Goal: Obtain resource: Obtain resource

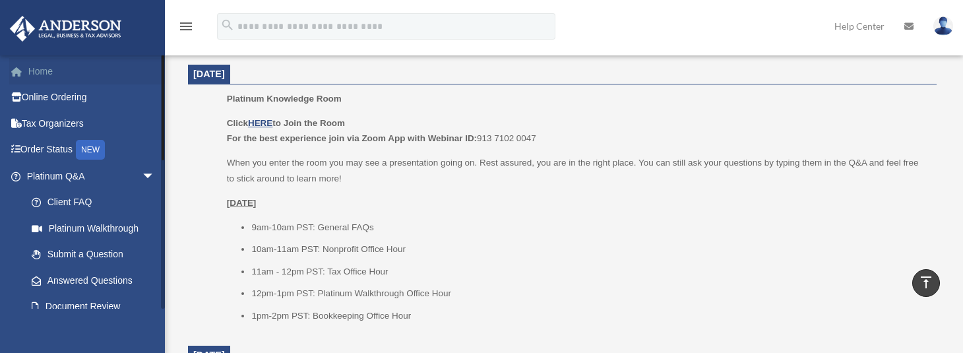
click at [53, 69] on link "Home" at bounding box center [92, 71] width 166 height 26
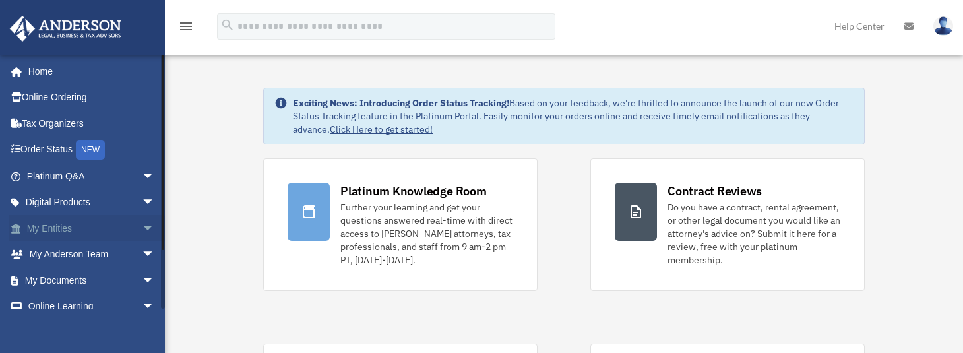
click at [142, 226] on span "arrow_drop_down" at bounding box center [155, 228] width 26 height 27
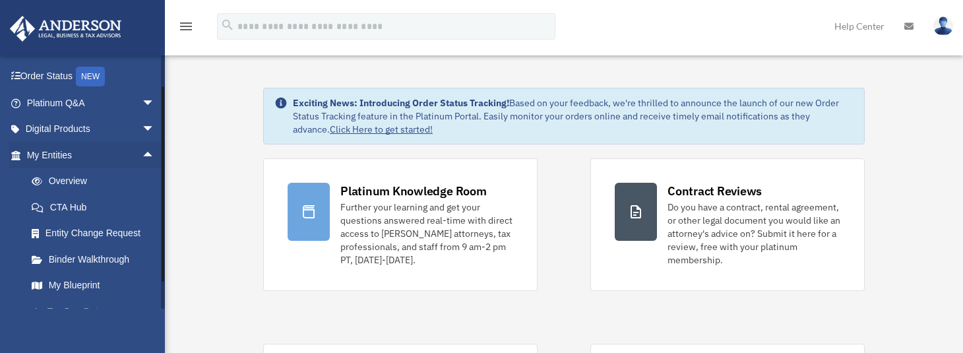
scroll to position [132, 0]
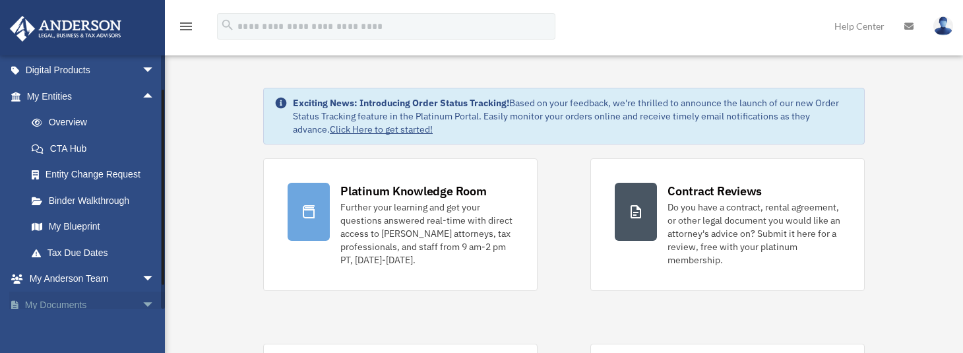
click at [142, 305] on span "arrow_drop_down" at bounding box center [155, 305] width 26 height 27
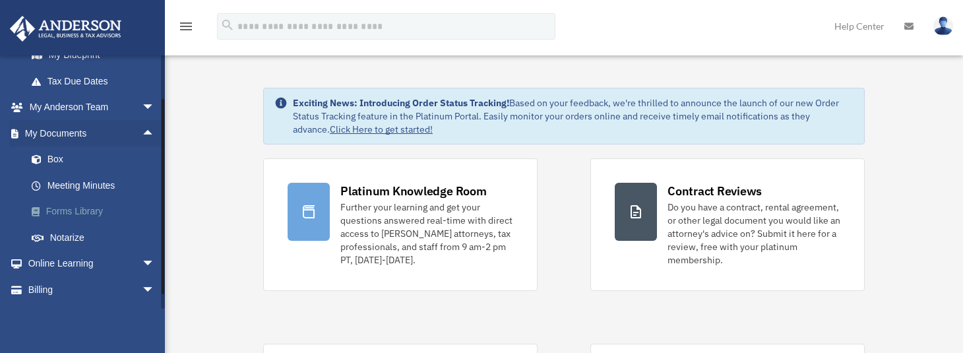
scroll to position [327, 0]
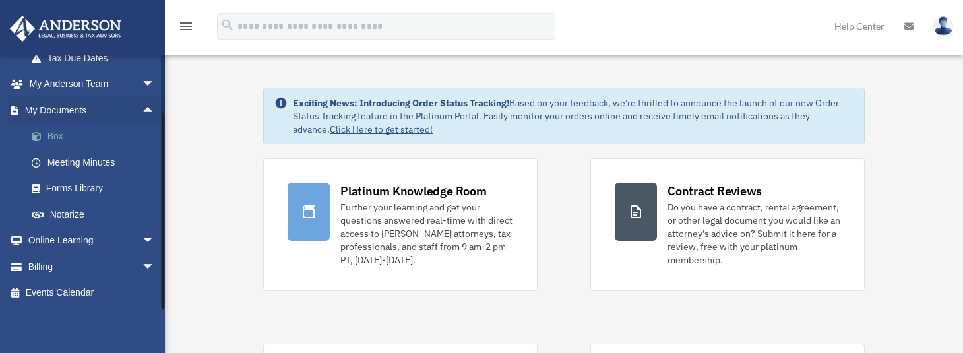
click at [57, 133] on link "Box" at bounding box center [96, 136] width 156 height 26
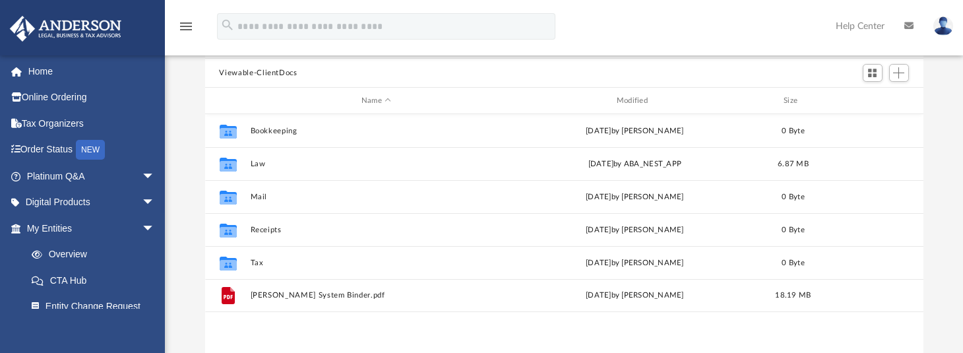
scroll to position [198, 0]
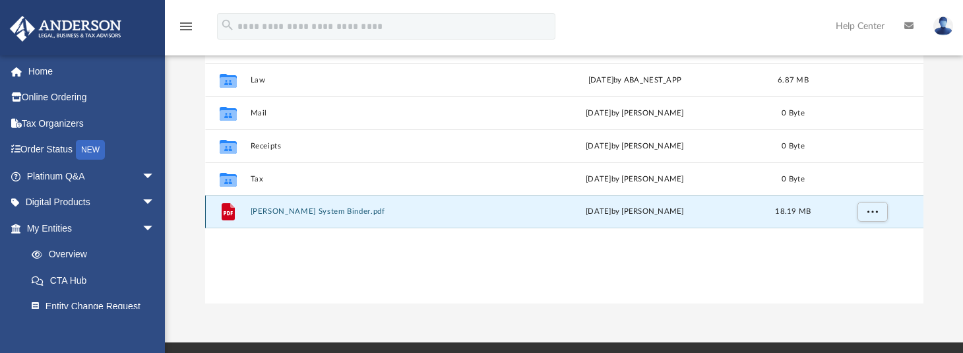
click at [269, 215] on button "Anderson System Binder.pdf" at bounding box center [376, 211] width 253 height 9
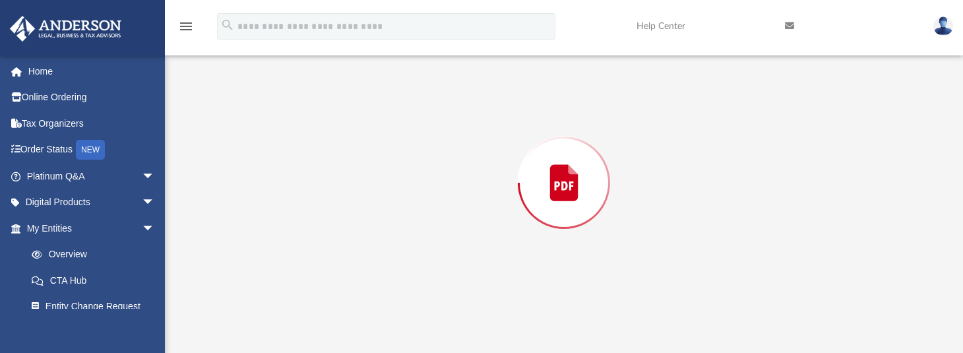
click at [269, 215] on div "Preview" at bounding box center [564, 183] width 719 height 340
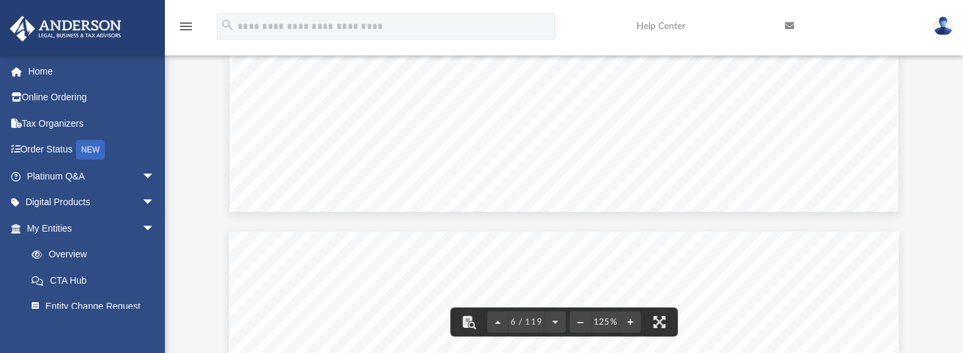
scroll to position [5344, 0]
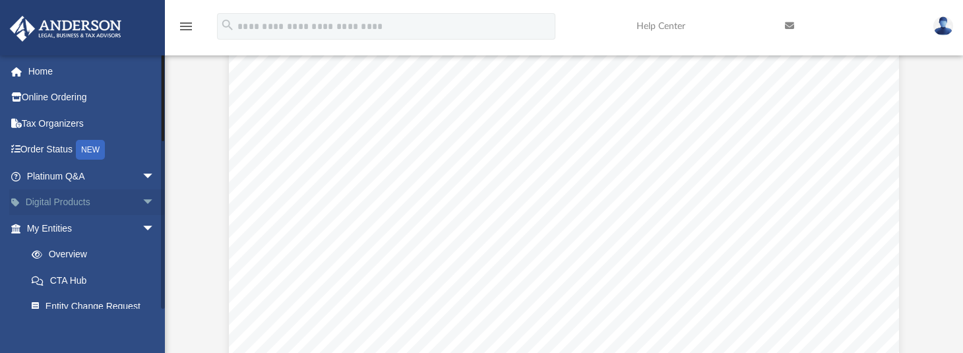
click at [142, 196] on span "arrow_drop_down" at bounding box center [155, 202] width 26 height 27
click at [142, 196] on span "arrow_drop_up" at bounding box center [155, 202] width 26 height 27
click at [142, 226] on span "arrow_drop_down" at bounding box center [155, 228] width 26 height 27
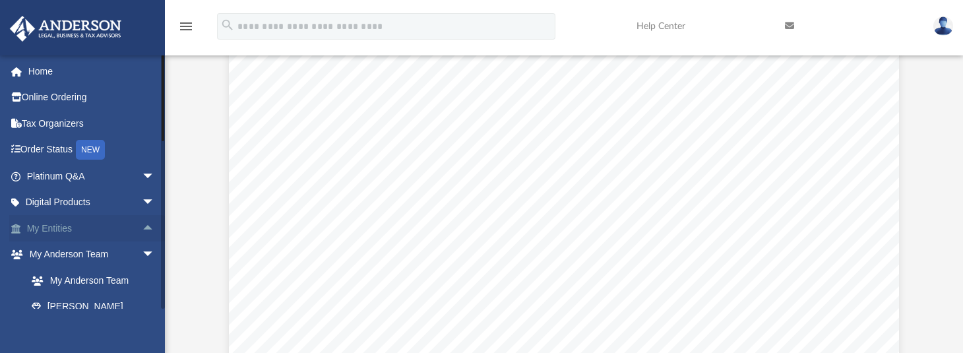
click at [142, 223] on span "arrow_drop_up" at bounding box center [155, 228] width 26 height 27
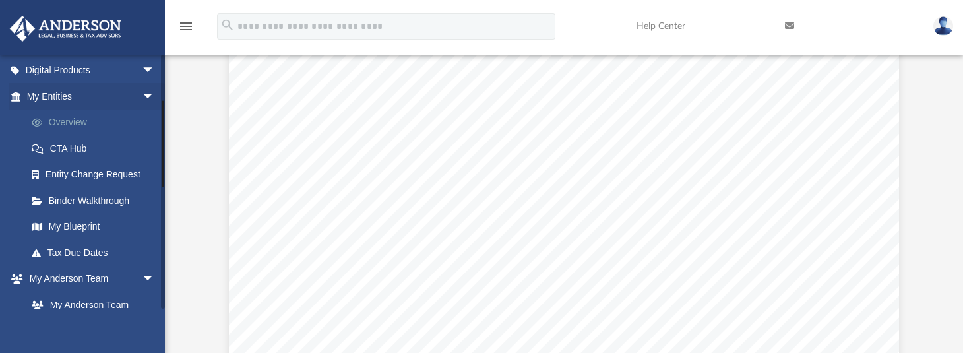
click at [66, 125] on link "Overview" at bounding box center [96, 123] width 156 height 26
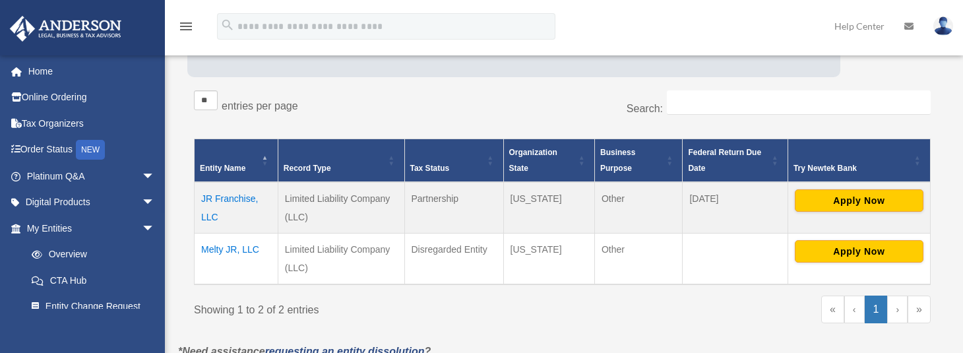
scroll to position [198, 0]
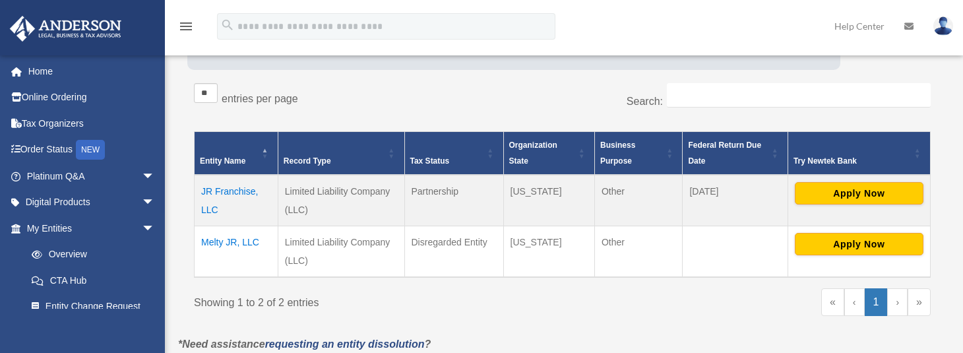
click at [231, 195] on td "JR Franchise, LLC" at bounding box center [237, 200] width 84 height 51
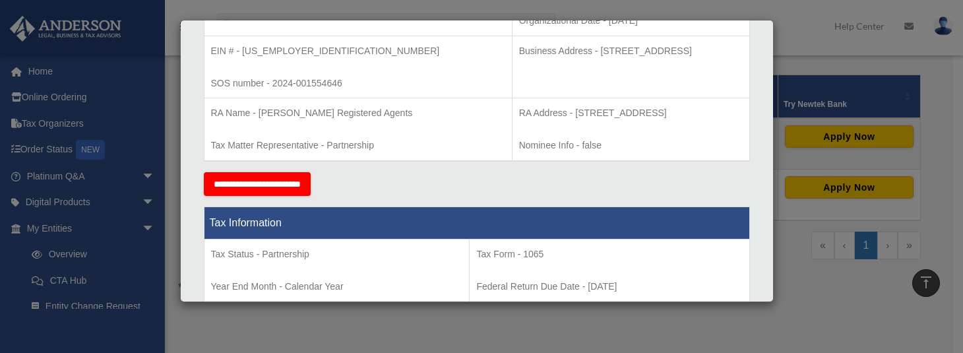
scroll to position [396, 0]
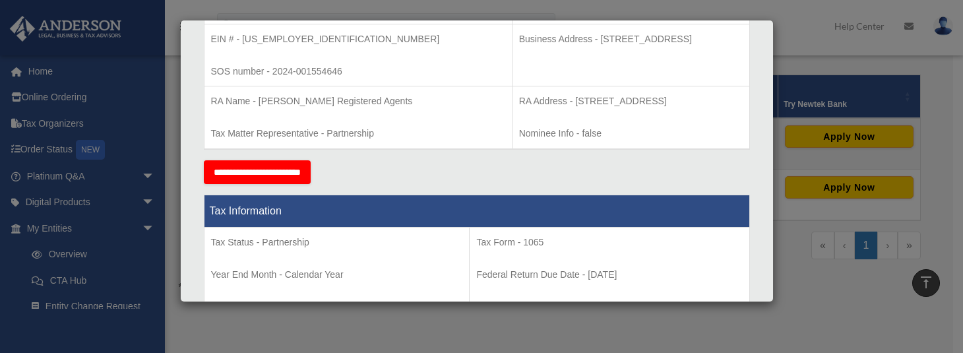
click at [796, 42] on div "Details × Articles Sent Organizational Date" at bounding box center [481, 176] width 963 height 353
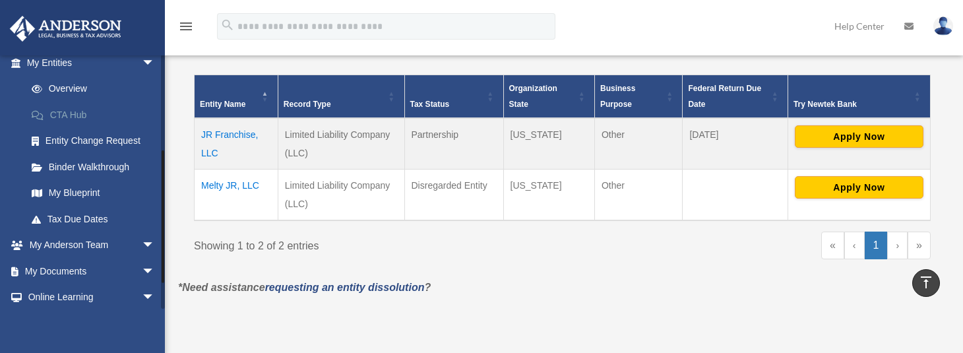
scroll to position [198, 0]
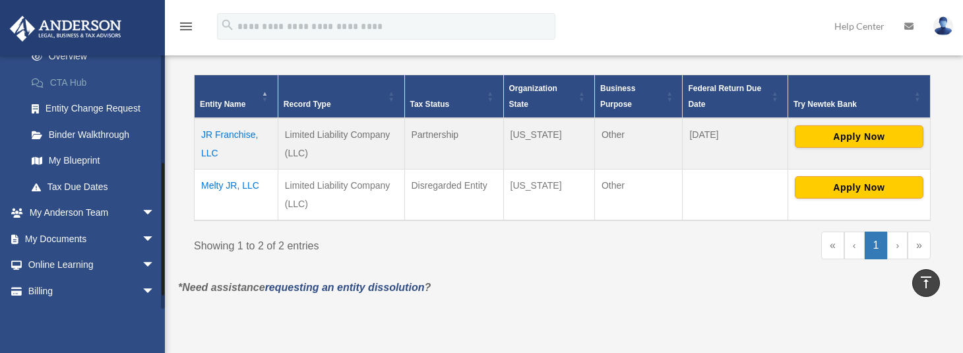
click at [81, 86] on link "CTA Hub" at bounding box center [96, 82] width 156 height 26
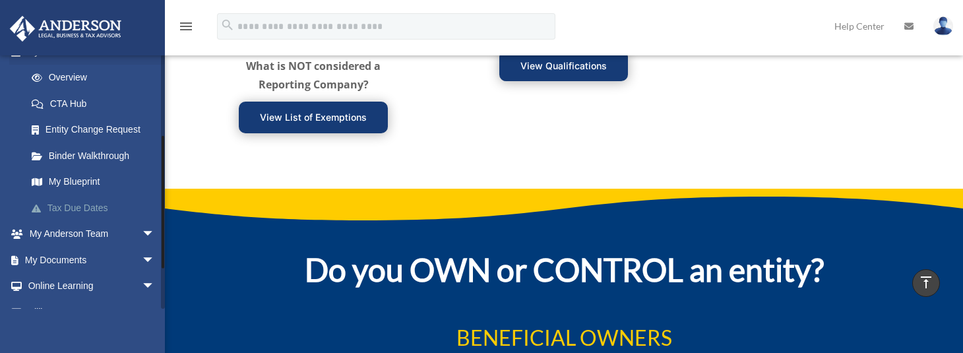
scroll to position [198, 0]
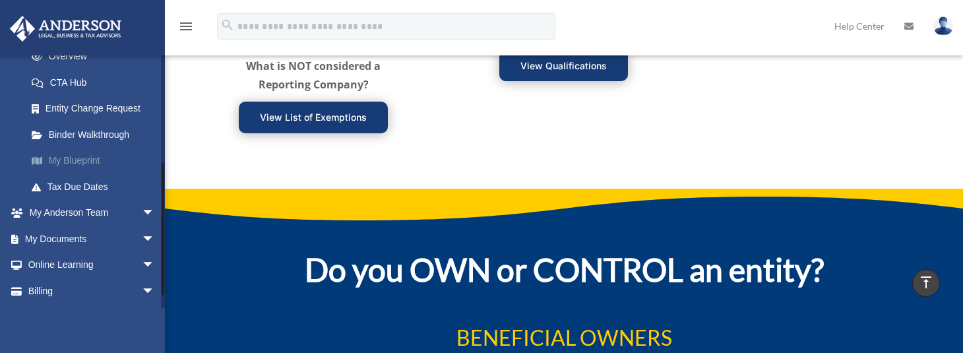
click at [77, 162] on link "My Blueprint" at bounding box center [96, 161] width 156 height 26
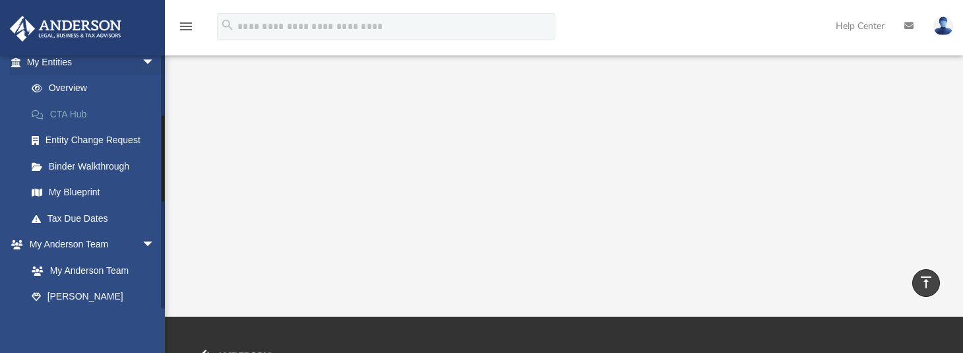
scroll to position [198, 0]
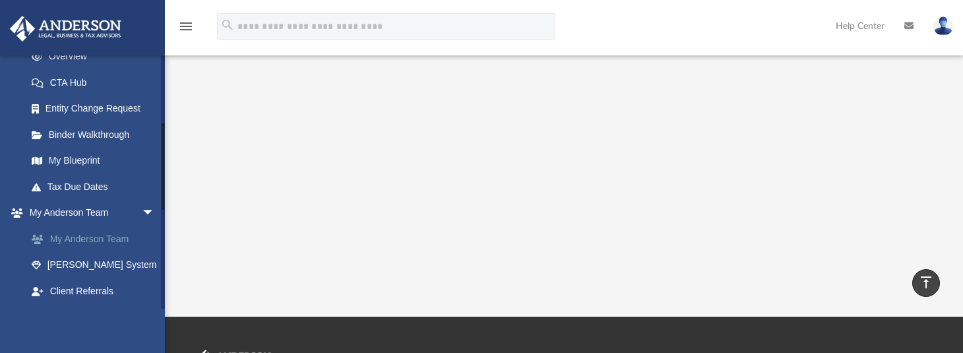
click at [104, 239] on link "My Anderson Team" at bounding box center [96, 239] width 156 height 26
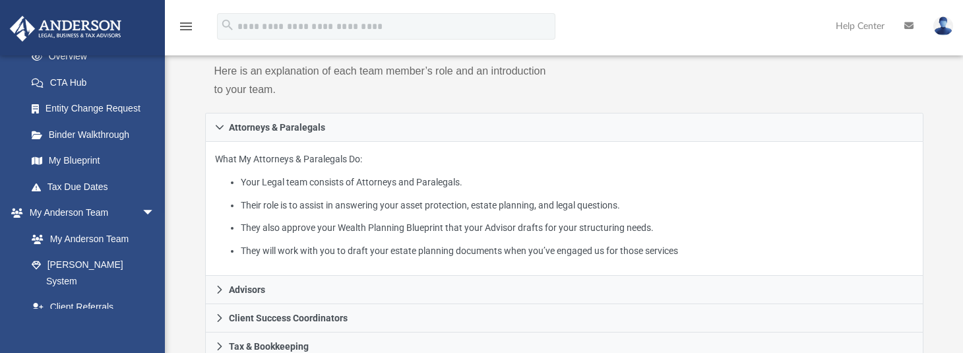
scroll to position [198, 0]
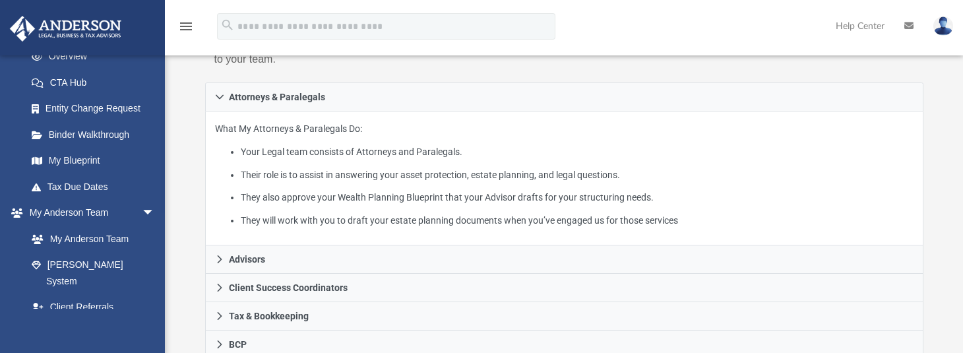
click at [24, 316] on div "[EMAIL_ADDRESS][DOMAIN_NAME] Sign Out [EMAIL_ADDRESS][DOMAIN_NAME] Home Online …" at bounding box center [82, 231] width 165 height 353
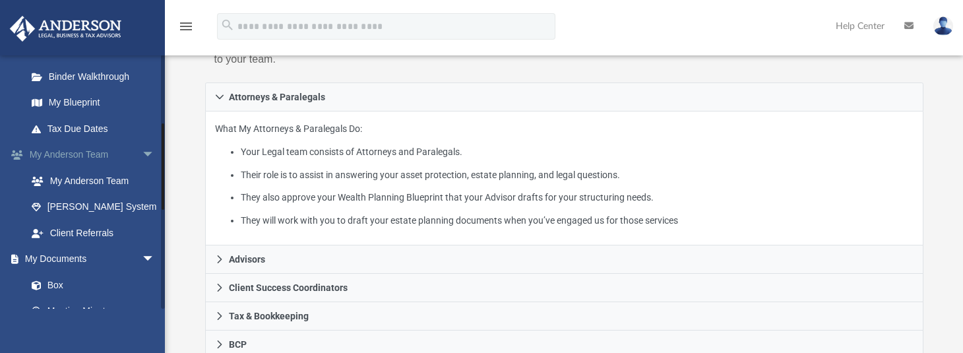
scroll to position [330, 0]
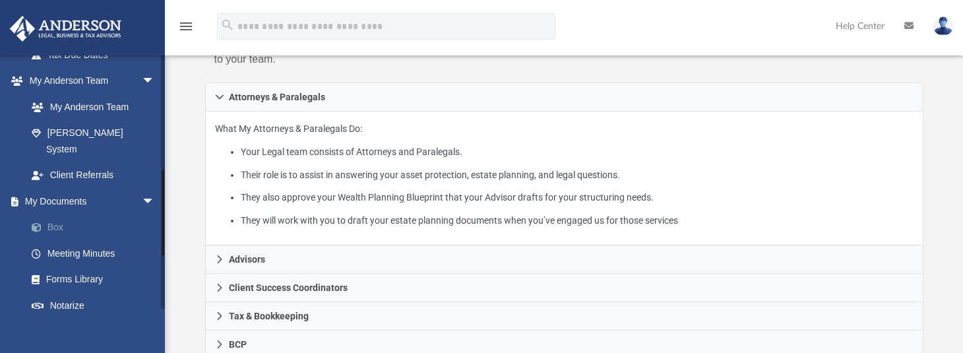
click at [63, 214] on link "Box" at bounding box center [96, 227] width 156 height 26
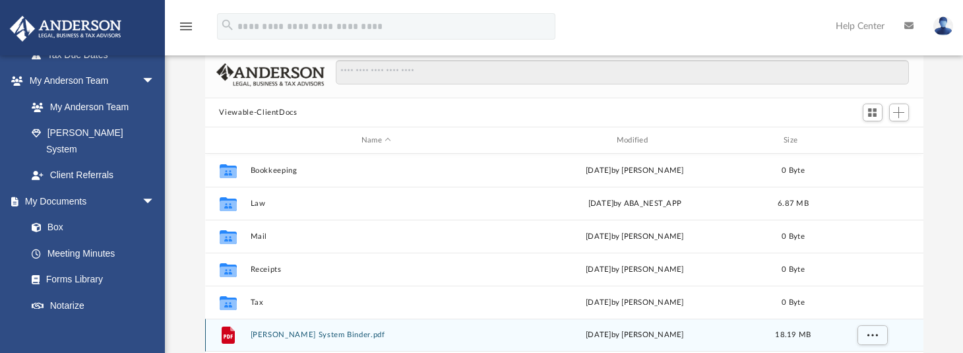
scroll to position [66, 0]
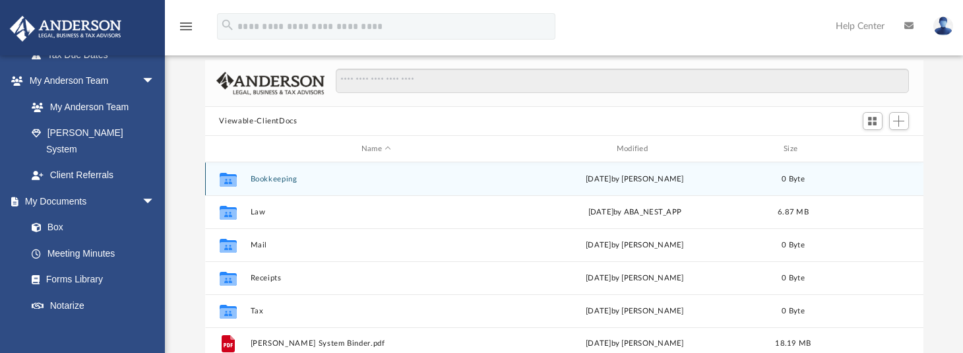
click at [237, 181] on icon "Collaborated Folder" at bounding box center [227, 178] width 21 height 21
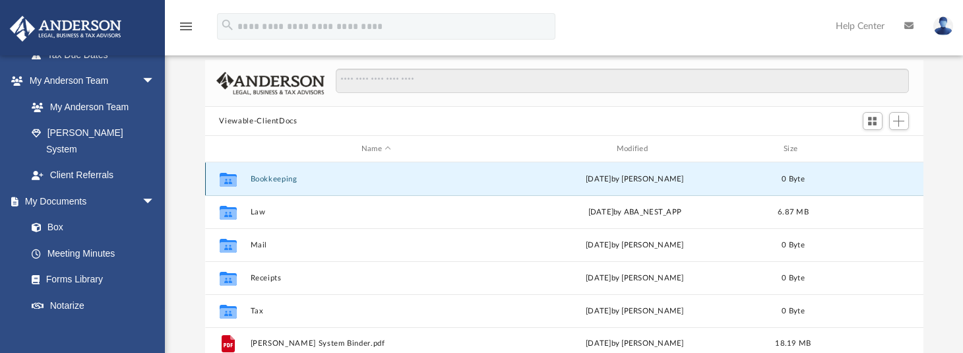
click at [237, 181] on icon "Collaborated Folder" at bounding box center [227, 178] width 21 height 21
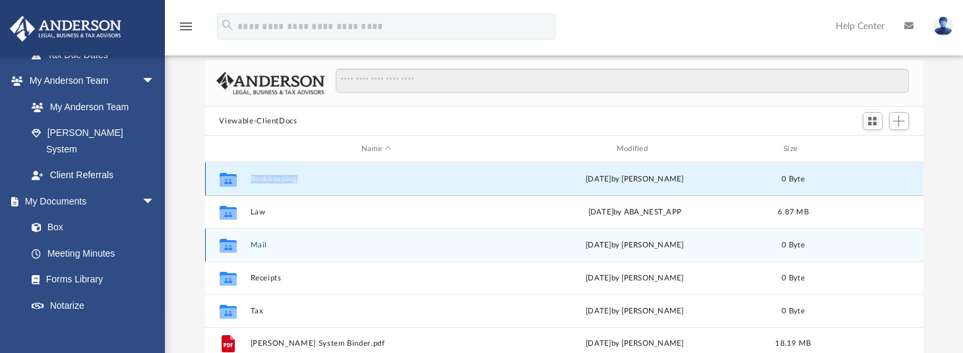
scroll to position [132, 0]
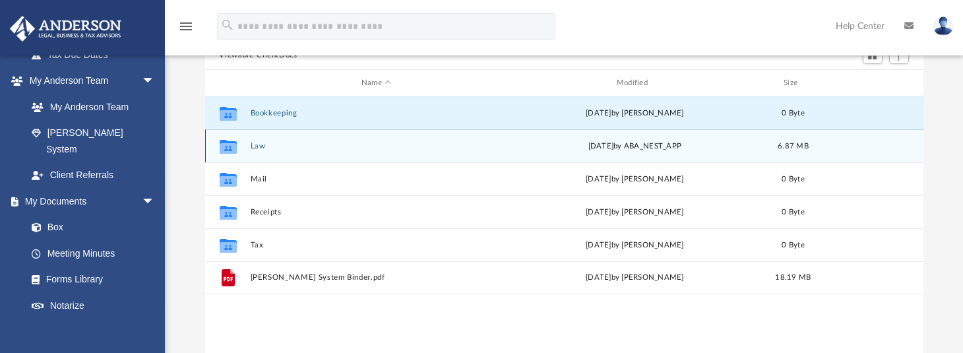
click at [228, 149] on icon "grid" at bounding box center [227, 148] width 17 height 11
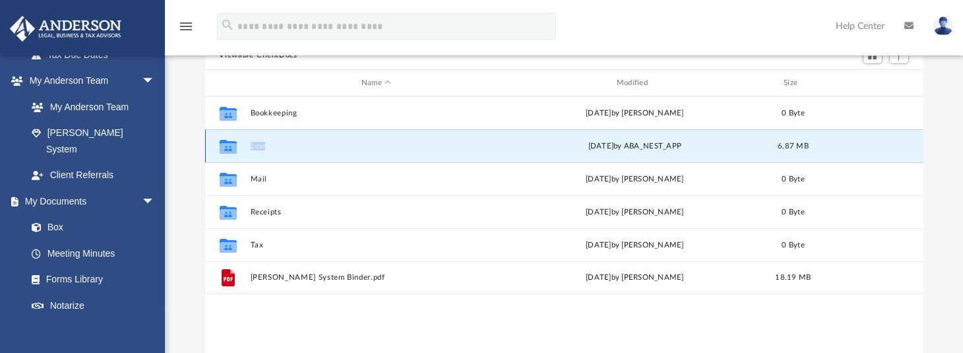
click at [228, 149] on icon "grid" at bounding box center [227, 148] width 17 height 11
click at [234, 144] on icon "grid" at bounding box center [227, 148] width 17 height 11
click at [232, 144] on icon "grid" at bounding box center [227, 148] width 17 height 11
click at [253, 146] on button "Law" at bounding box center [376, 146] width 253 height 9
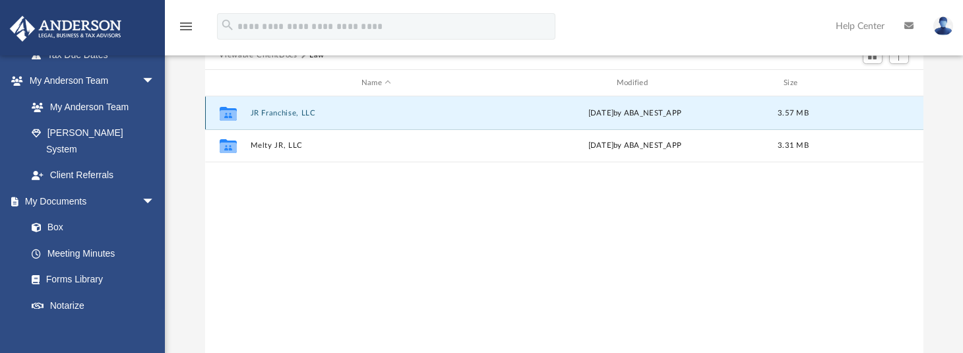
click at [271, 114] on button "JR Franchise, LLC" at bounding box center [376, 113] width 253 height 9
click at [265, 113] on button "Initial Docs" at bounding box center [376, 113] width 253 height 9
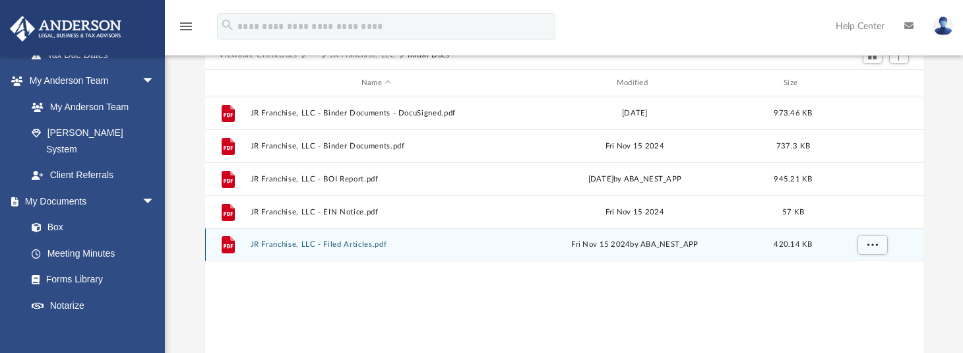
click at [286, 247] on button "JR Franchise, LLC - Filed Articles.pdf" at bounding box center [376, 244] width 253 height 9
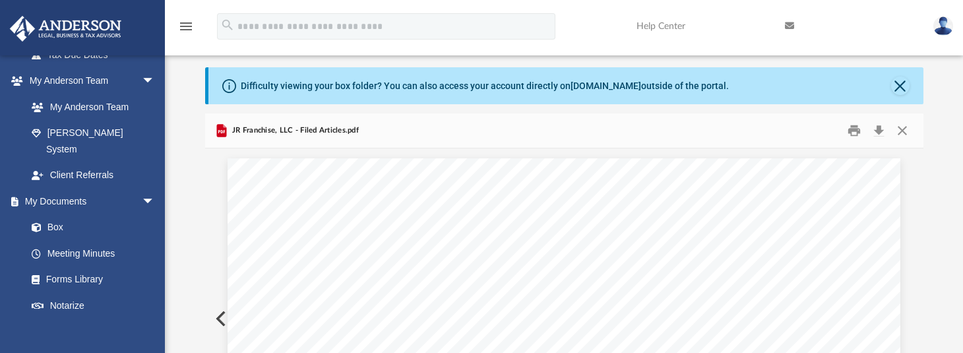
scroll to position [0, 0]
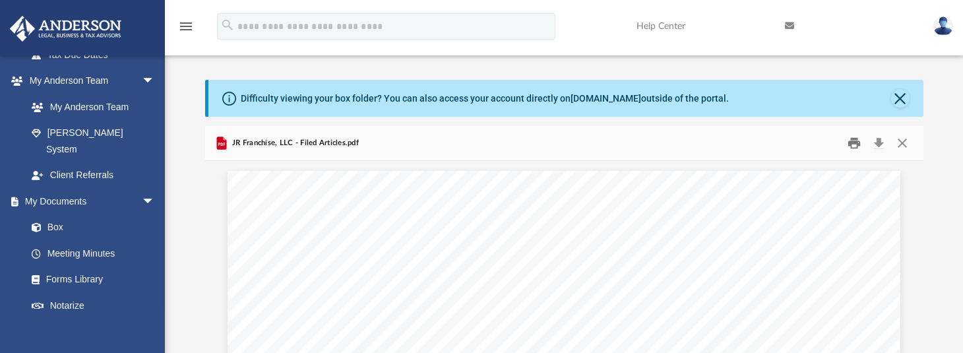
click at [852, 143] on button "Print" at bounding box center [854, 143] width 26 height 20
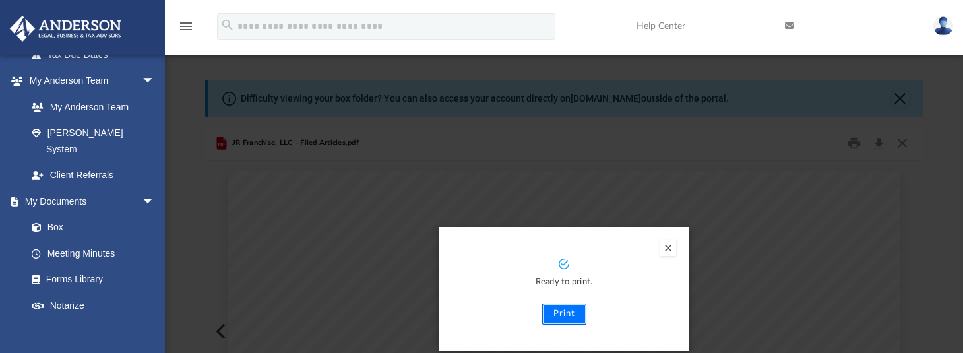
click at [573, 315] on button "Print" at bounding box center [564, 313] width 44 height 21
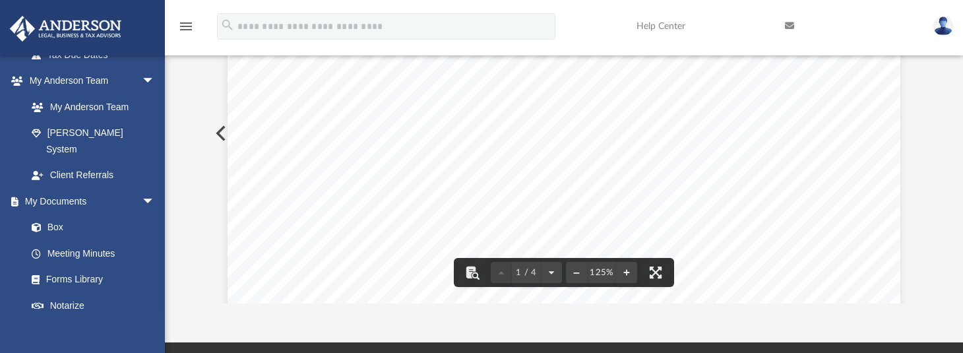
click at [218, 135] on button "Preview" at bounding box center [219, 133] width 29 height 37
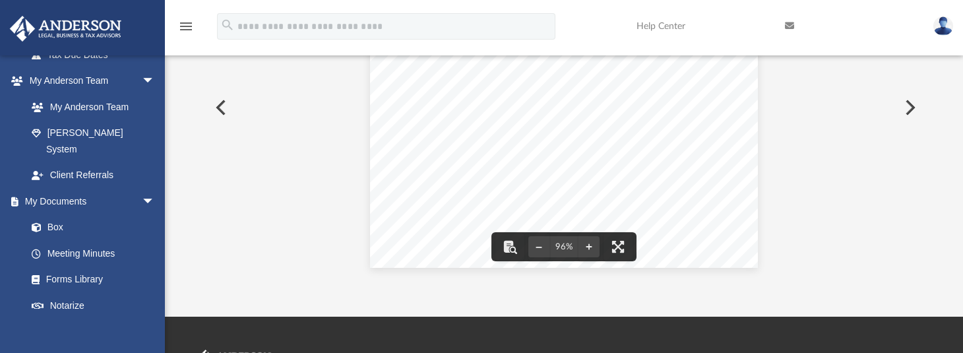
scroll to position [225, 0]
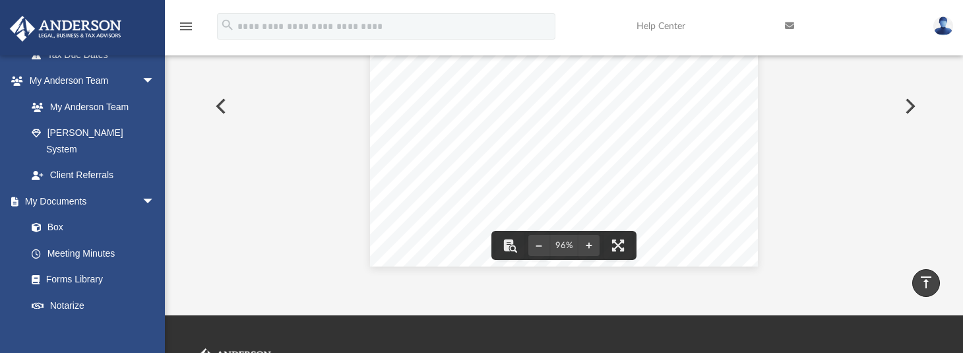
click at [218, 109] on button "Preview" at bounding box center [219, 106] width 29 height 37
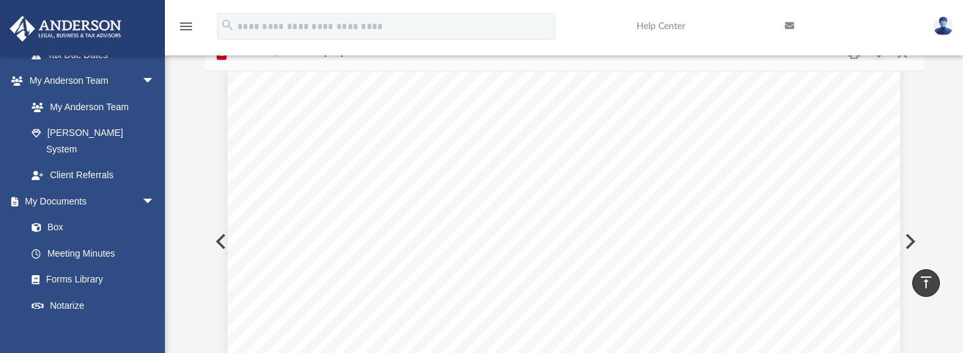
scroll to position [82, 0]
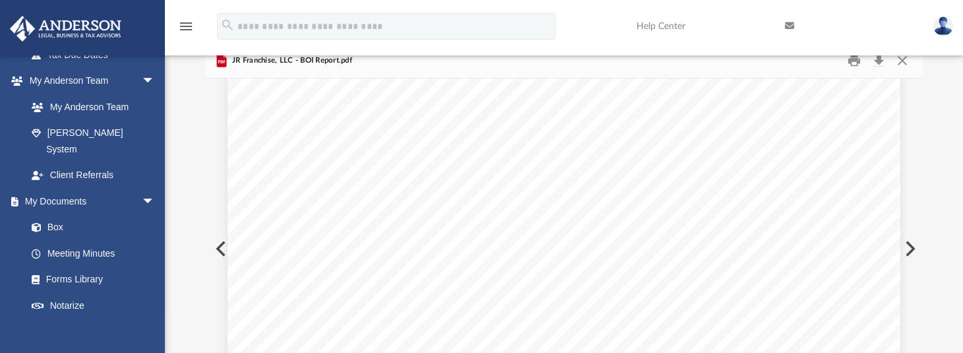
click at [221, 251] on button "Preview" at bounding box center [219, 248] width 29 height 37
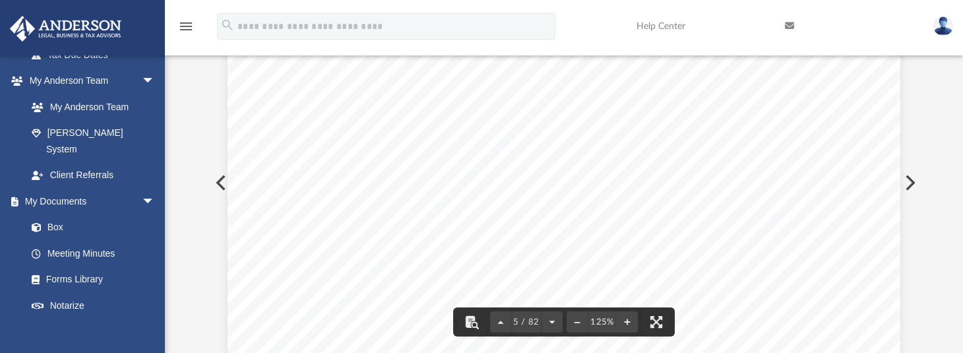
click at [743, 193] on span "with $5,000" at bounding box center [770, 189] width 63 height 13
click at [769, 184] on div "Overview of JR Franchise, LLC Entity Formation Information State of Organizatio…" at bounding box center [564, 95] width 673 height 871
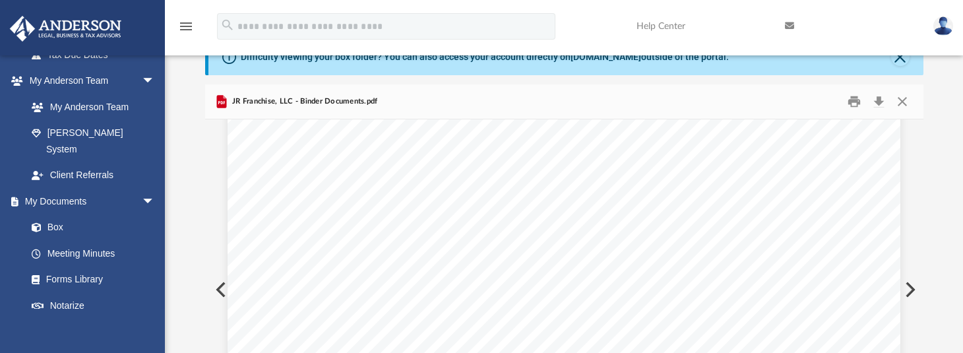
scroll to position [0, 0]
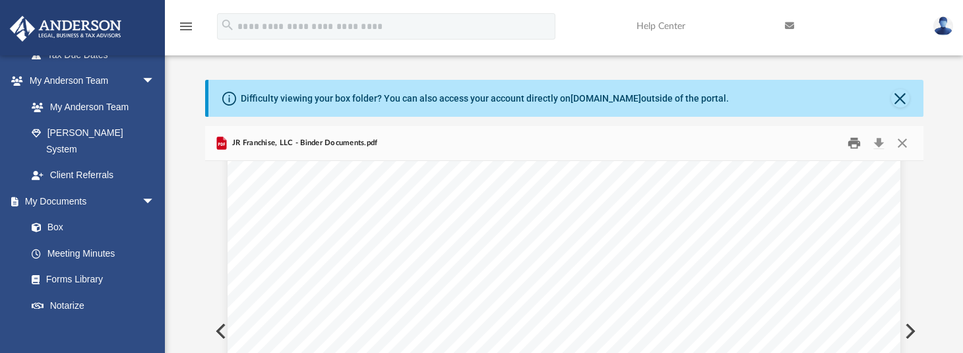
click at [852, 144] on button "Print" at bounding box center [854, 143] width 26 height 20
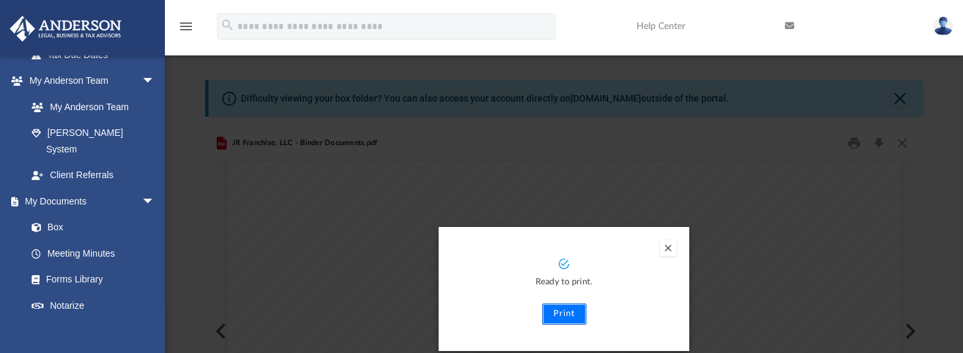
click at [565, 319] on button "Print" at bounding box center [564, 313] width 44 height 21
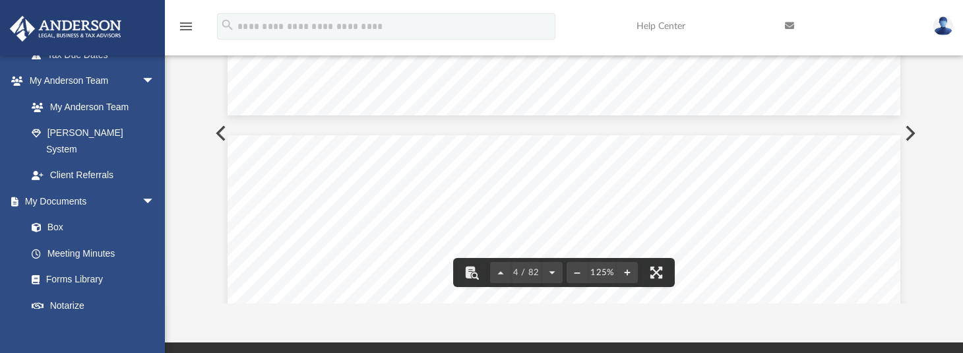
scroll to position [3497, 0]
